Goal: Task Accomplishment & Management: Manage account settings

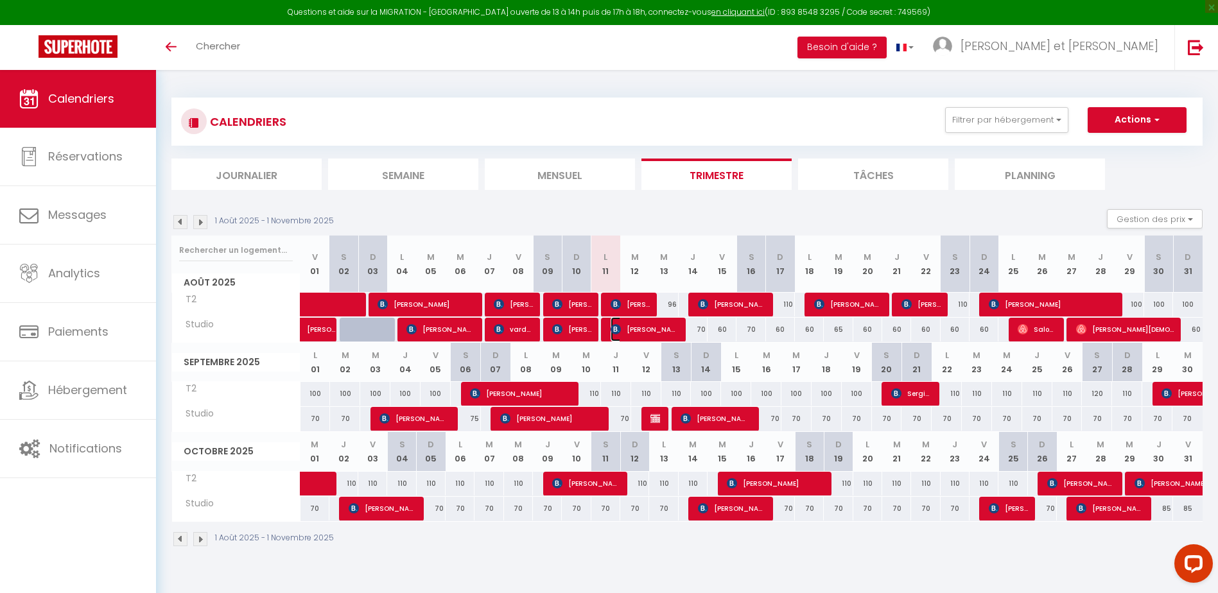
click at [630, 331] on span "[PERSON_NAME]" at bounding box center [645, 329] width 69 height 24
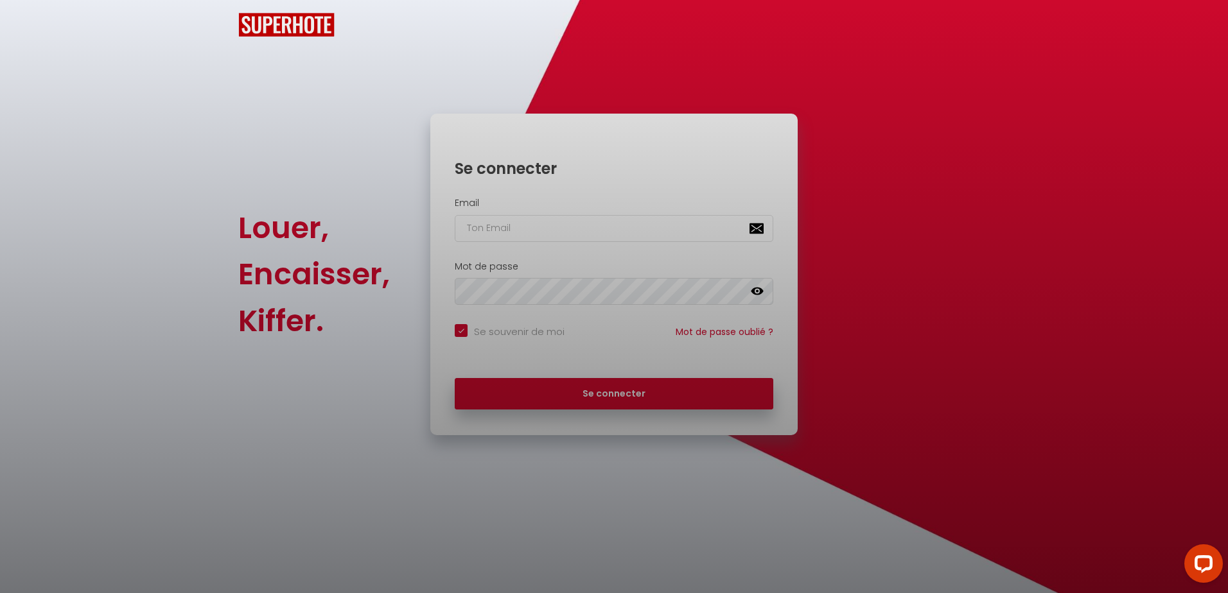
checkbox input "true"
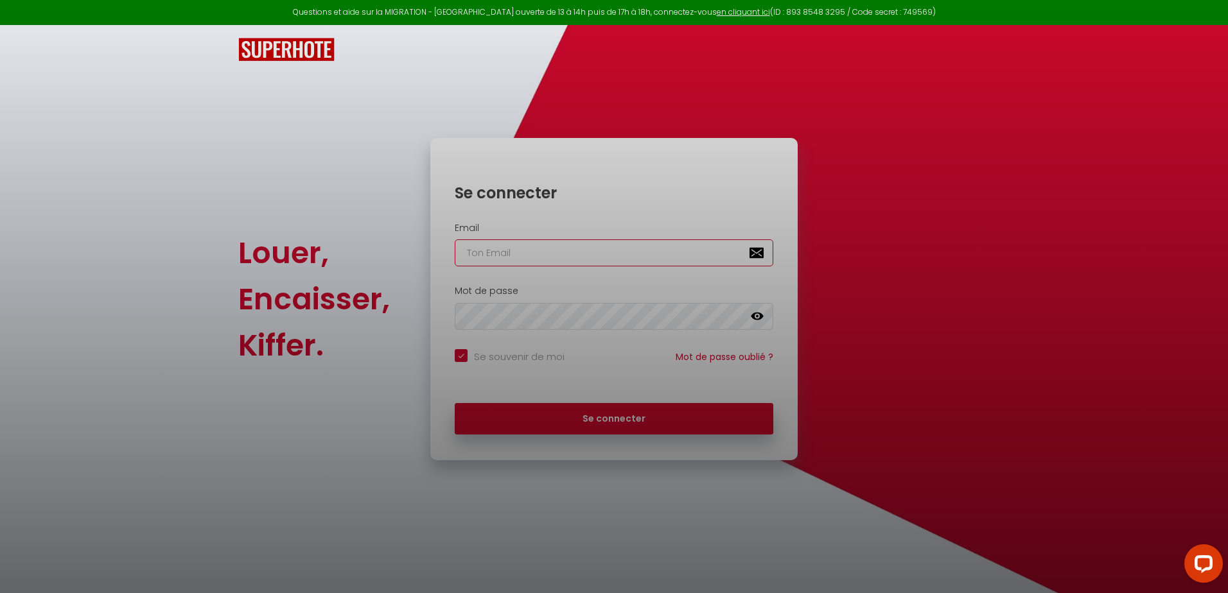
type input "[EMAIL_ADDRESS][DOMAIN_NAME]"
checkbox input "true"
click at [599, 421] on div at bounding box center [614, 296] width 1228 height 593
click at [572, 415] on div at bounding box center [614, 296] width 1228 height 593
click at [533, 319] on div at bounding box center [614, 296] width 1228 height 593
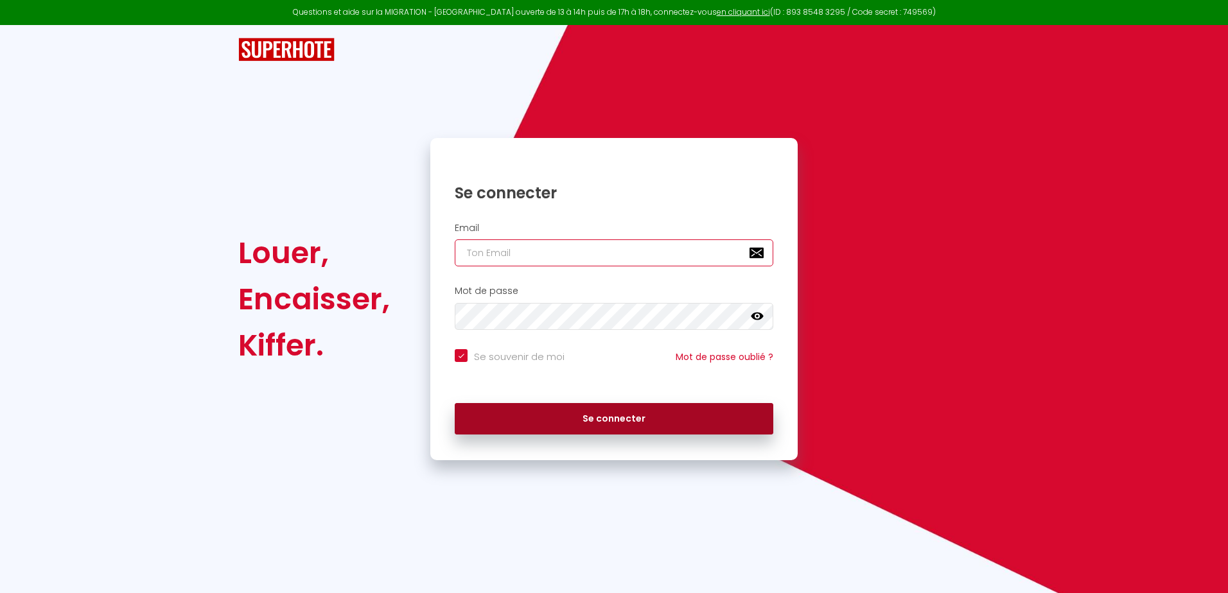
type input "[EMAIL_ADDRESS][DOMAIN_NAME]"
click at [575, 417] on button "Se connecter" at bounding box center [614, 419] width 318 height 32
checkbox input "true"
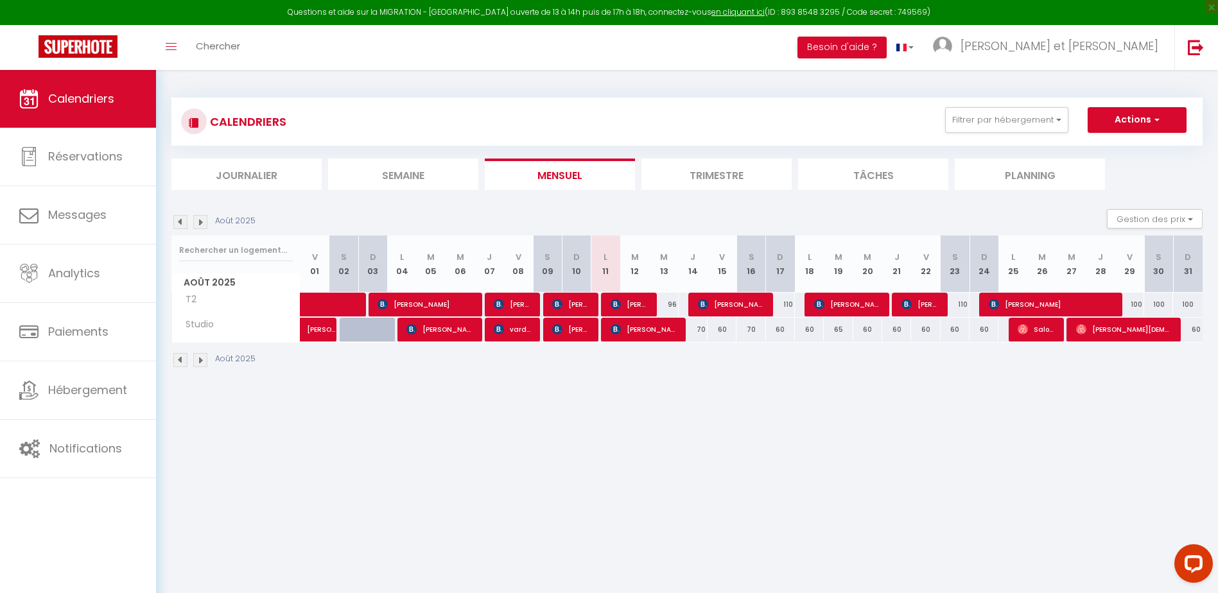
click at [704, 177] on li "Trimestre" at bounding box center [716, 174] width 150 height 31
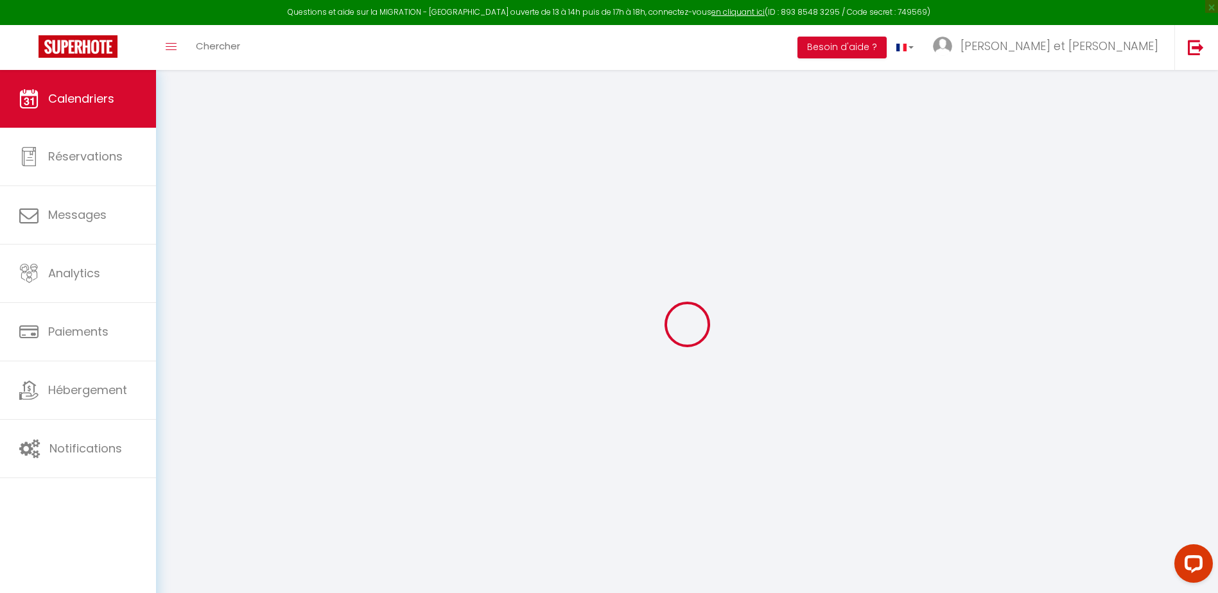
select select
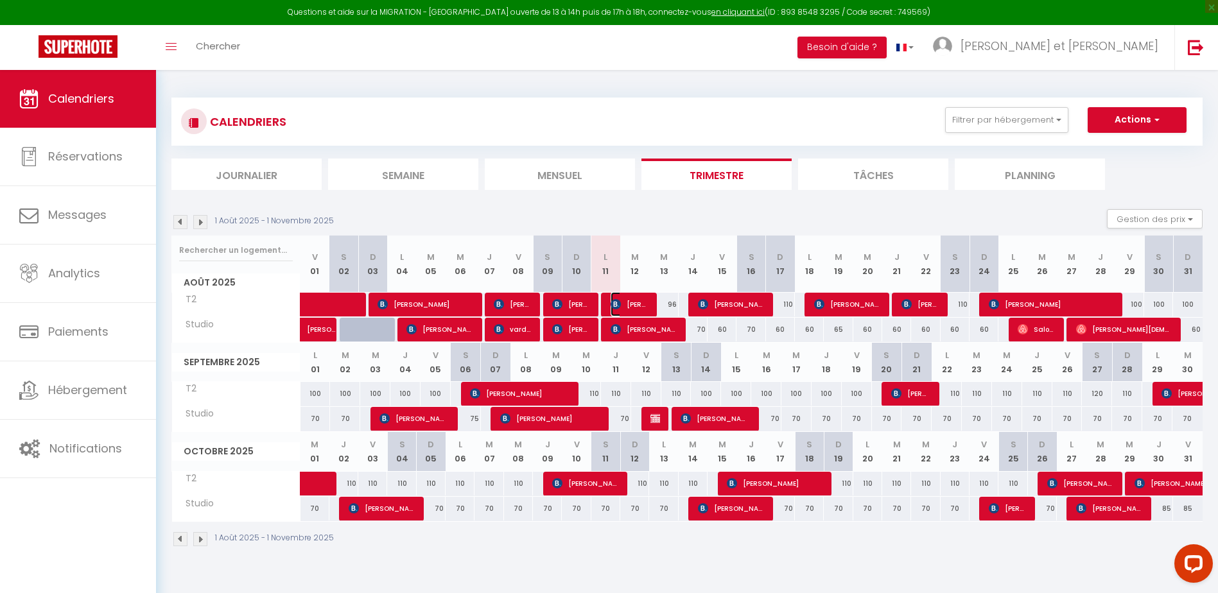
click at [645, 306] on span "[PERSON_NAME]" at bounding box center [630, 304] width 39 height 24
select select "OK"
select select "KO"
select select "0"
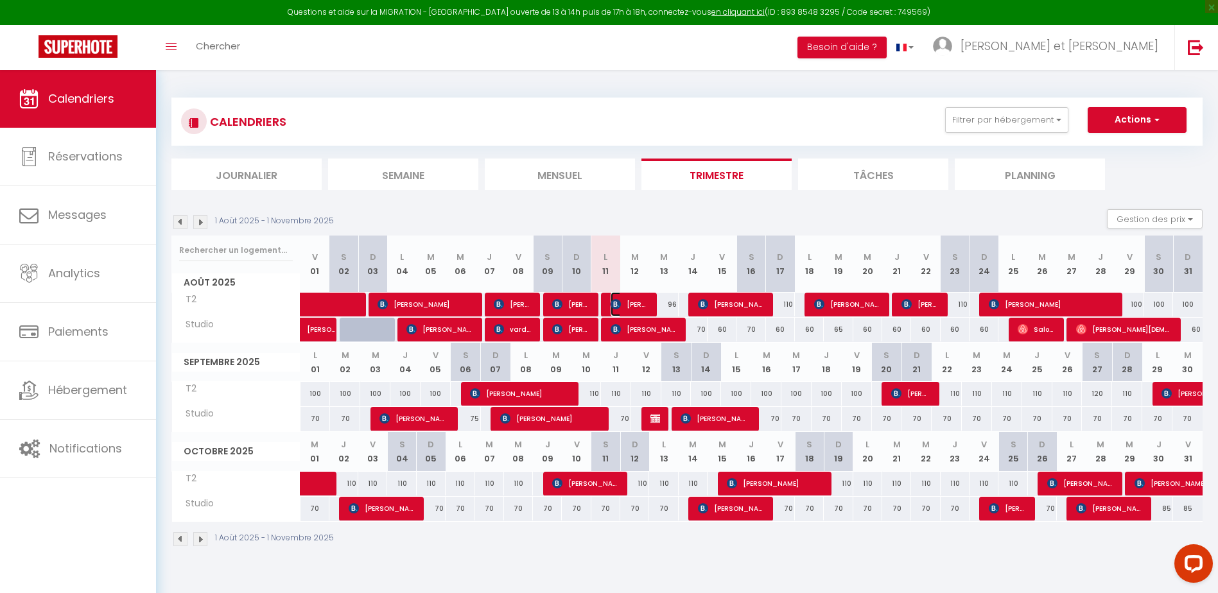
select select "1"
select select
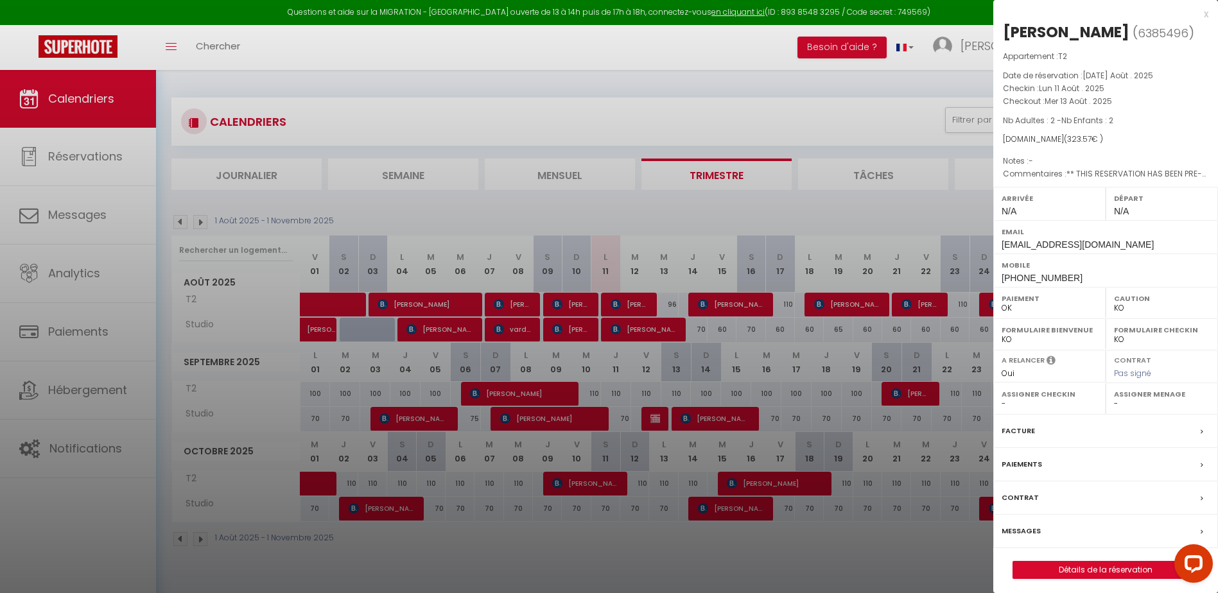
click at [573, 305] on div at bounding box center [609, 296] width 1218 height 593
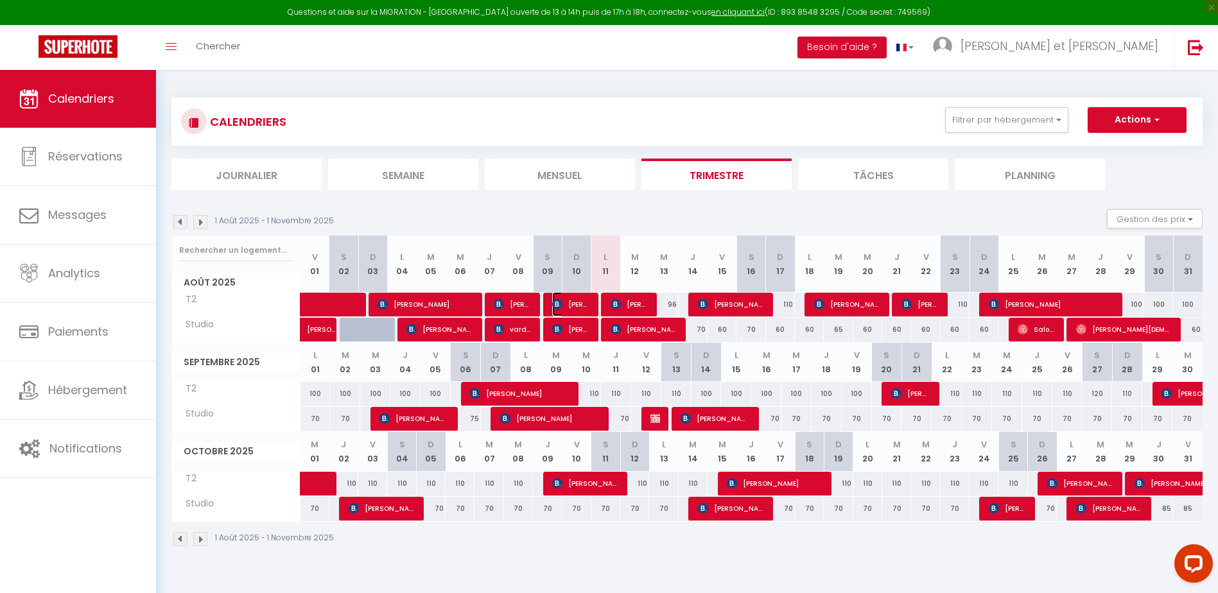
click at [573, 306] on span "[PERSON_NAME]" at bounding box center [571, 304] width 39 height 24
